Goal: Navigation & Orientation: Understand site structure

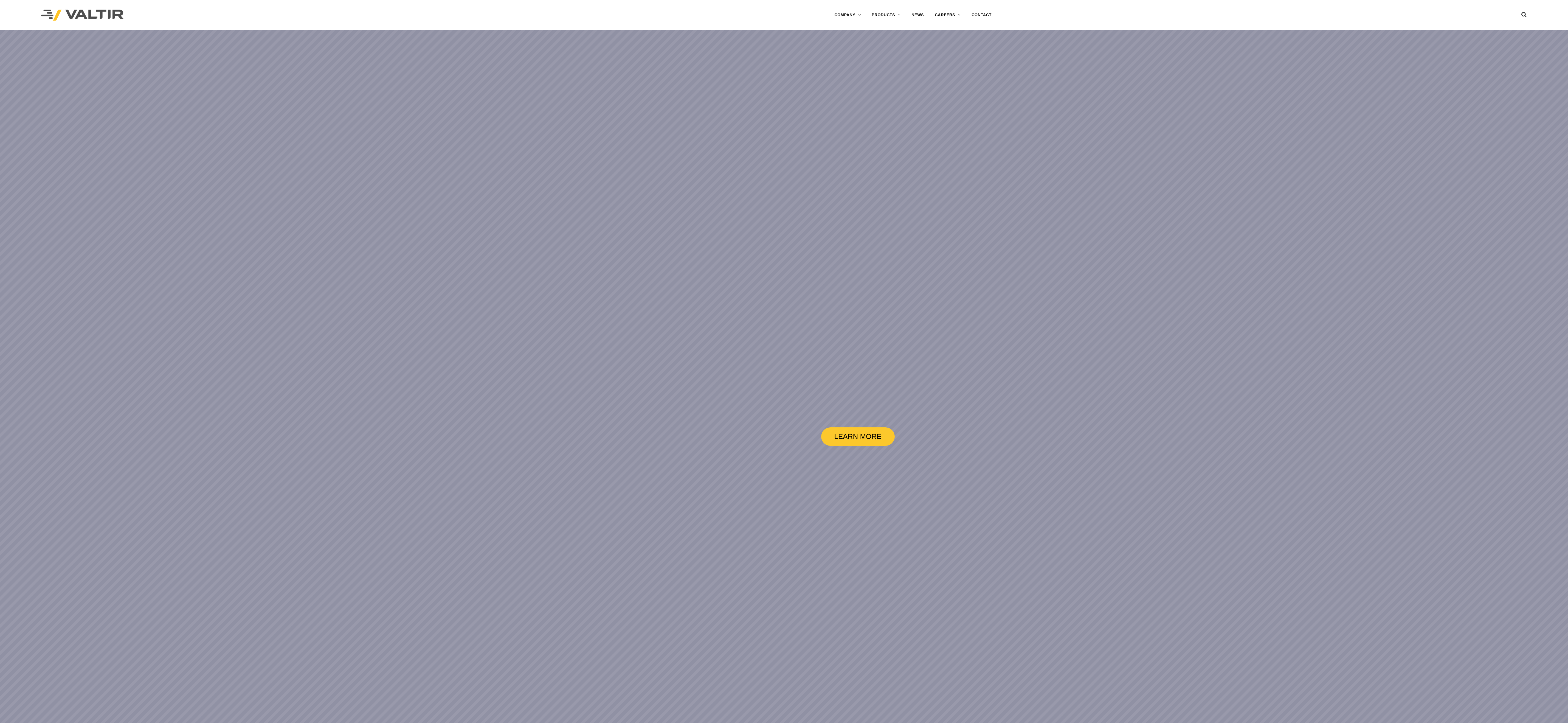
click at [866, 439] on link "LEARN MORE" at bounding box center [858, 437] width 74 height 18
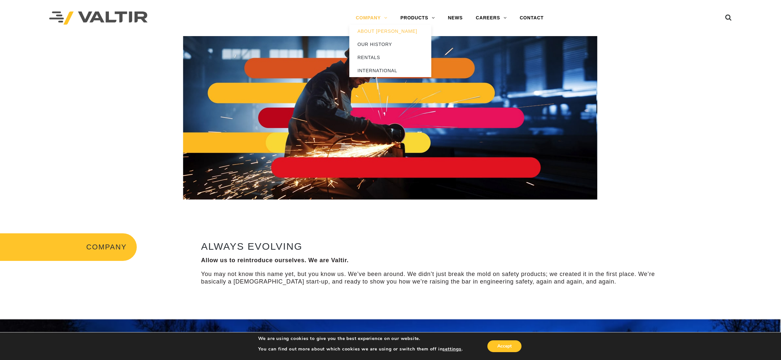
click at [379, 15] on link "COMPANY" at bounding box center [371, 17] width 45 height 13
